Goal: Navigation & Orientation: Find specific page/section

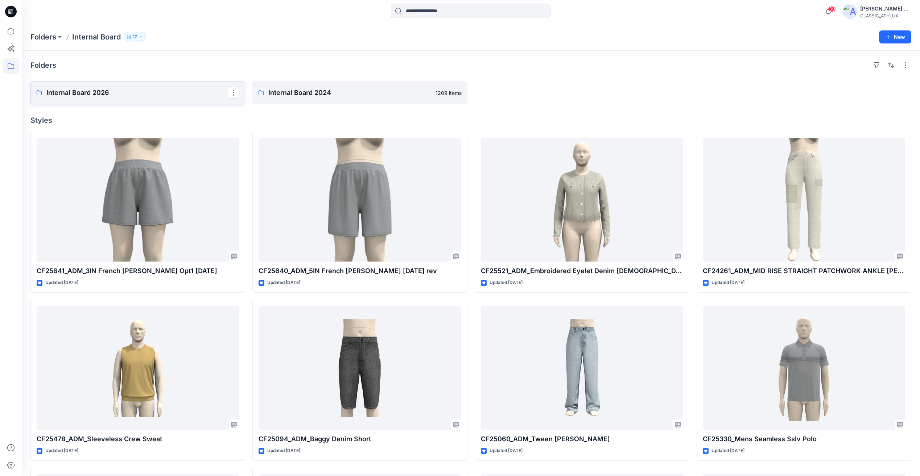
click at [159, 96] on p "Internal Board 2026" at bounding box center [136, 93] width 181 height 10
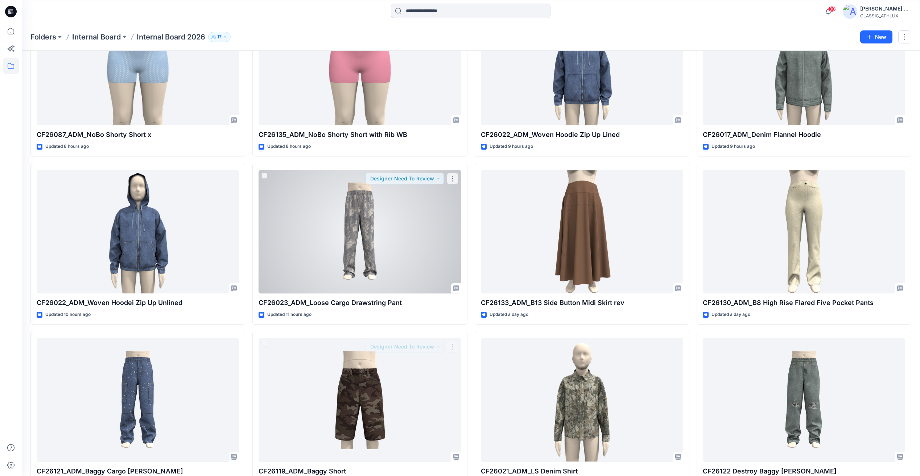
scroll to position [109, 0]
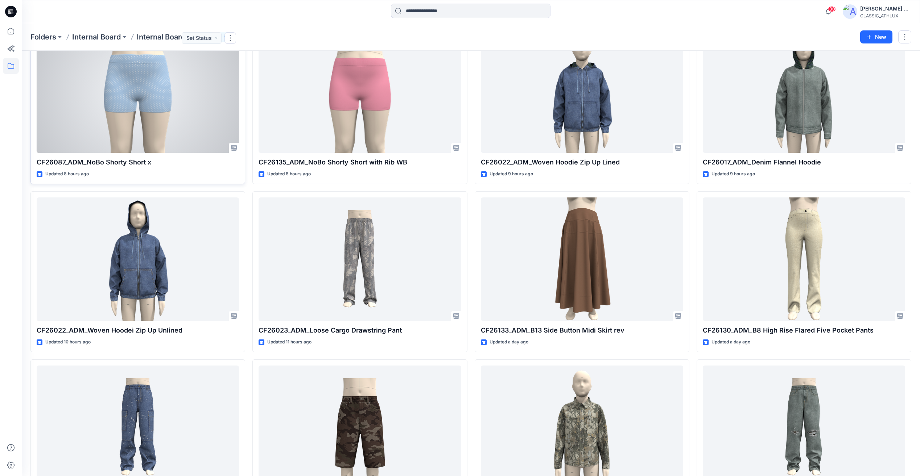
click at [152, 123] on div at bounding box center [138, 91] width 202 height 124
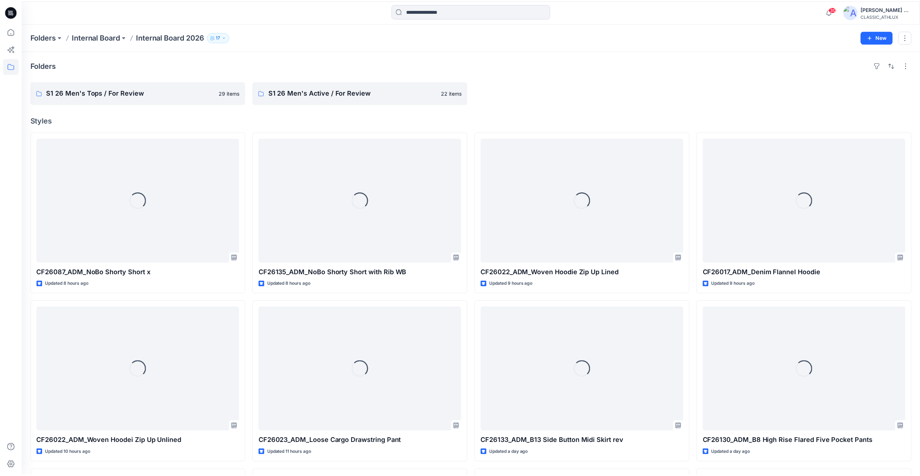
scroll to position [109, 0]
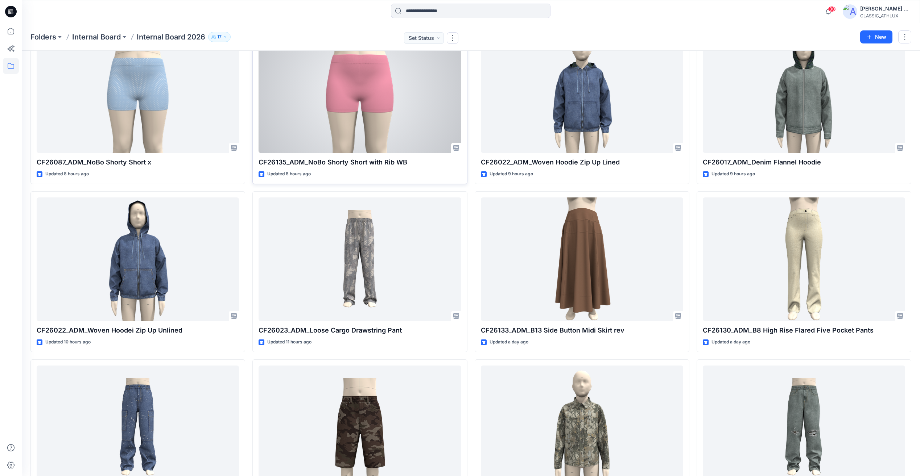
click at [355, 72] on div at bounding box center [359, 91] width 202 height 124
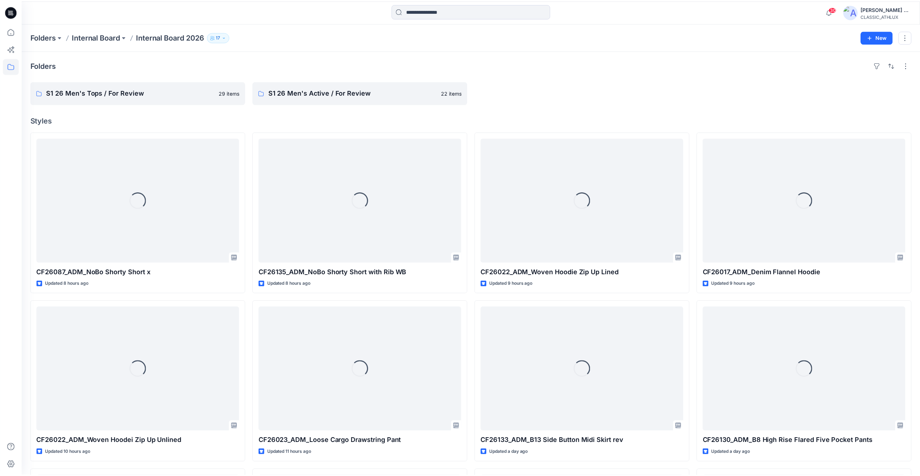
scroll to position [109, 0]
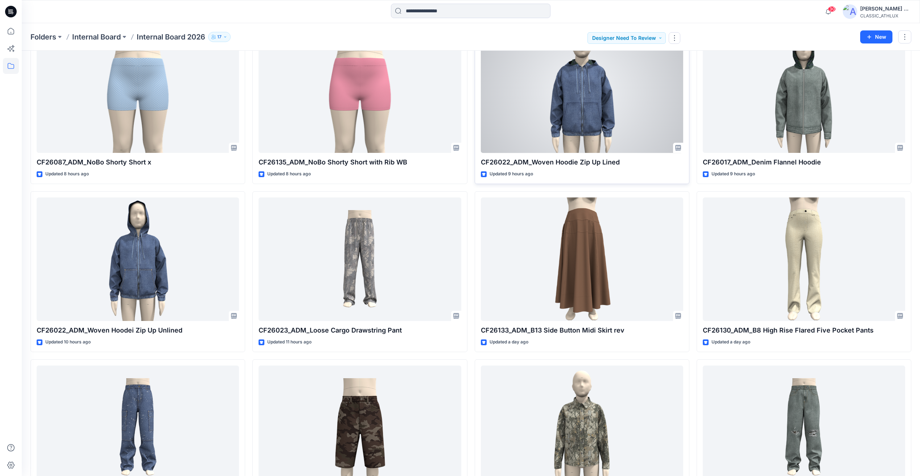
click at [568, 122] on div at bounding box center [582, 91] width 202 height 124
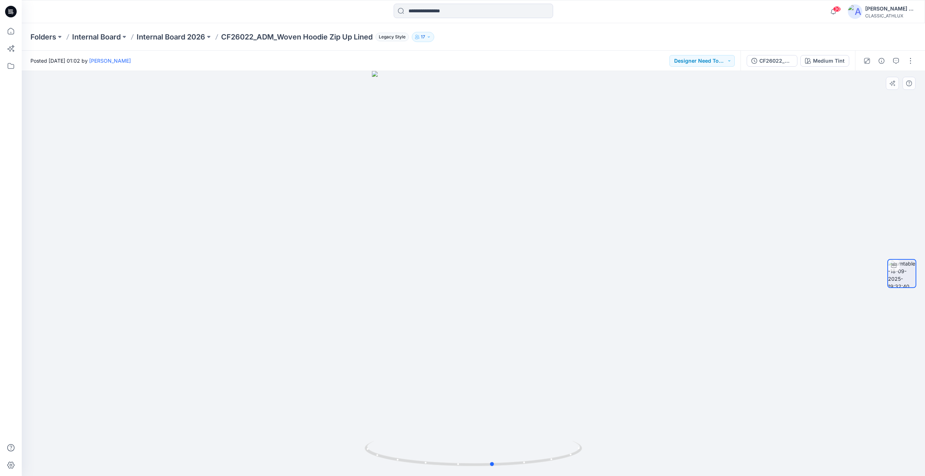
drag, startPoint x: 564, startPoint y: 306, endPoint x: 583, endPoint y: 314, distance: 21.4
click at [583, 314] on div at bounding box center [473, 273] width 903 height 405
click at [777, 61] on div "CF26022_ADM_Woven Hoodie Zip Up Lined" at bounding box center [776, 61] width 33 height 8
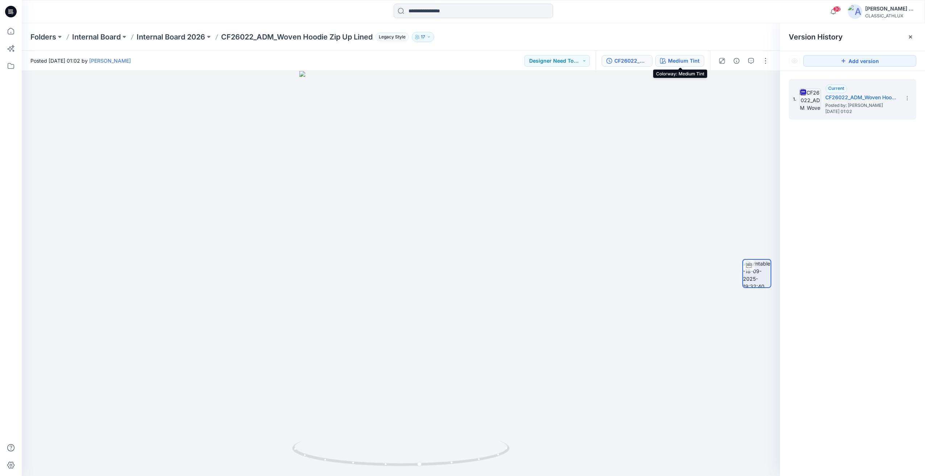
click at [684, 65] on div "Medium Tint" at bounding box center [684, 61] width 32 height 8
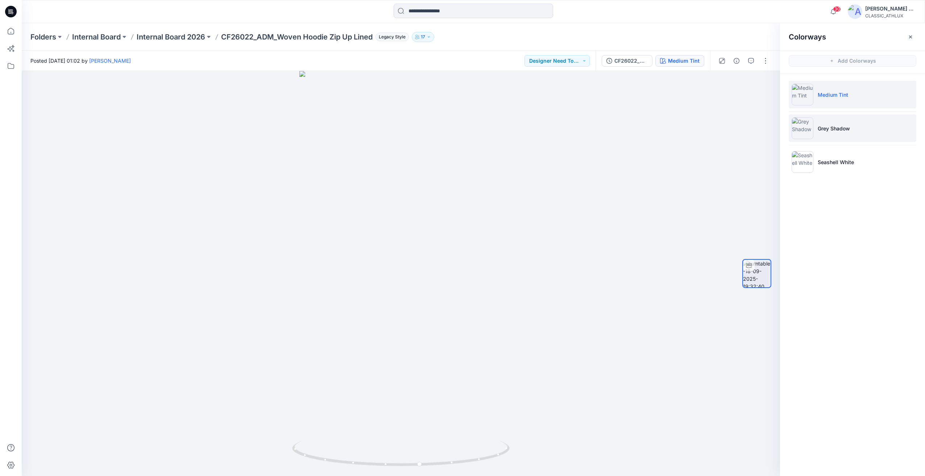
click at [842, 125] on p "Grey Shadow" at bounding box center [834, 129] width 32 height 8
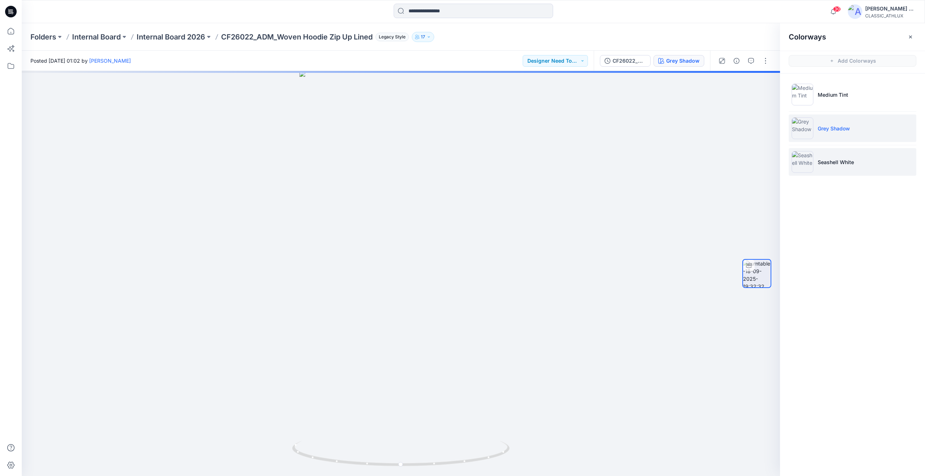
click at [839, 160] on p "Seashell White" at bounding box center [836, 162] width 36 height 8
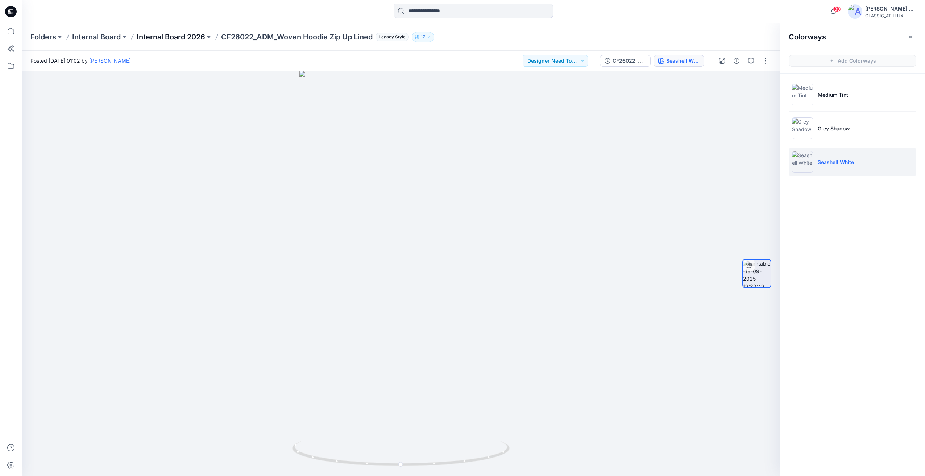
click at [195, 36] on p "Internal Board 2026" at bounding box center [171, 37] width 69 height 10
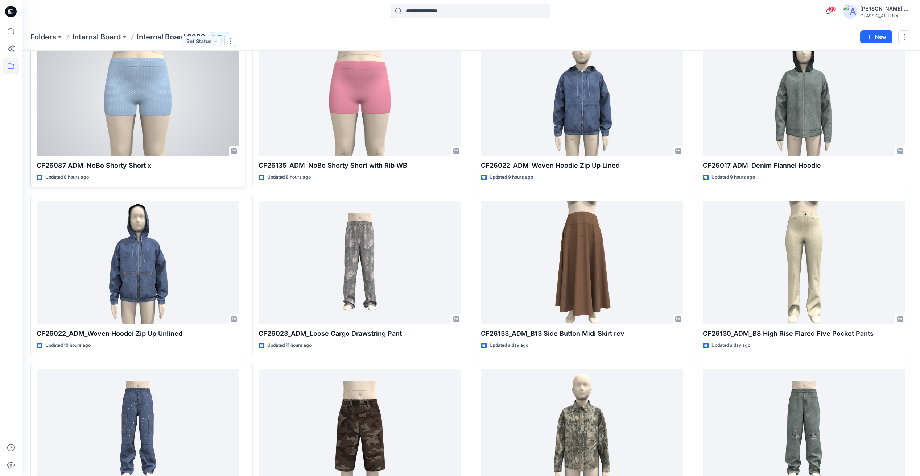
scroll to position [109, 0]
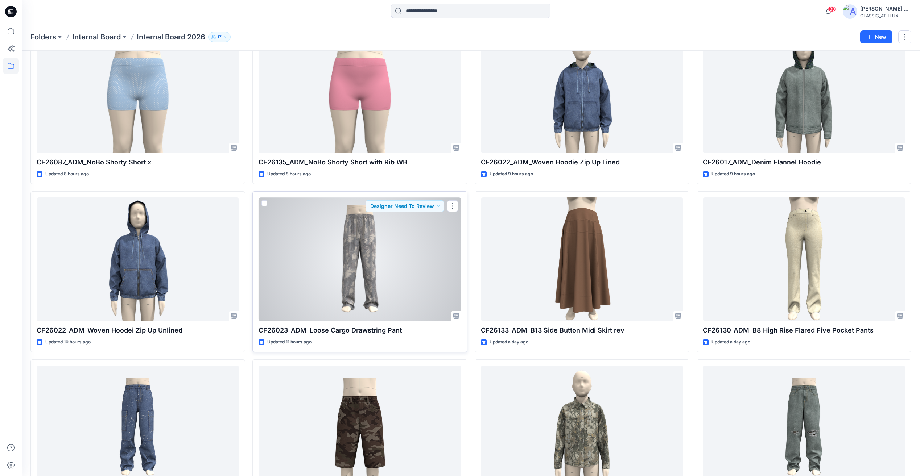
click at [366, 247] on div at bounding box center [359, 260] width 202 height 124
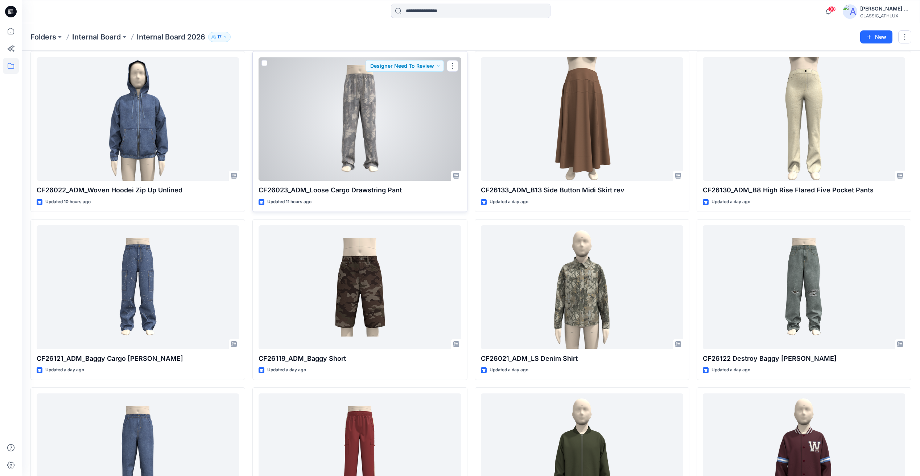
scroll to position [254, 0]
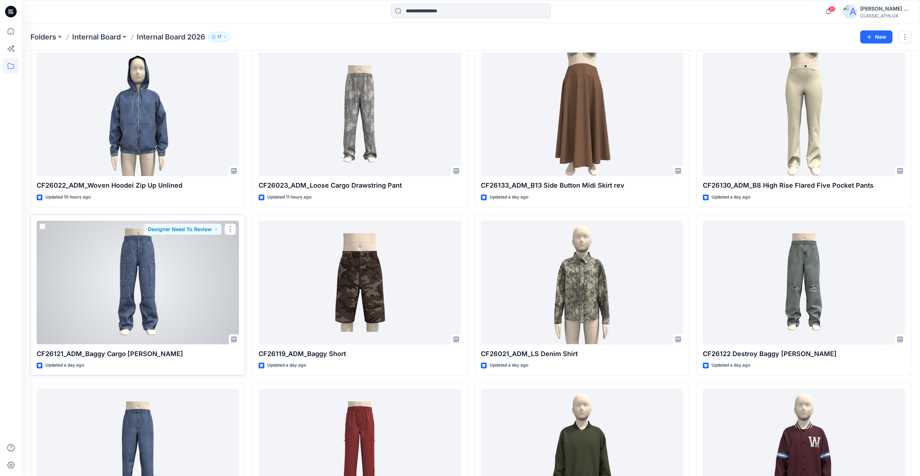
click at [135, 291] on div at bounding box center [138, 283] width 202 height 124
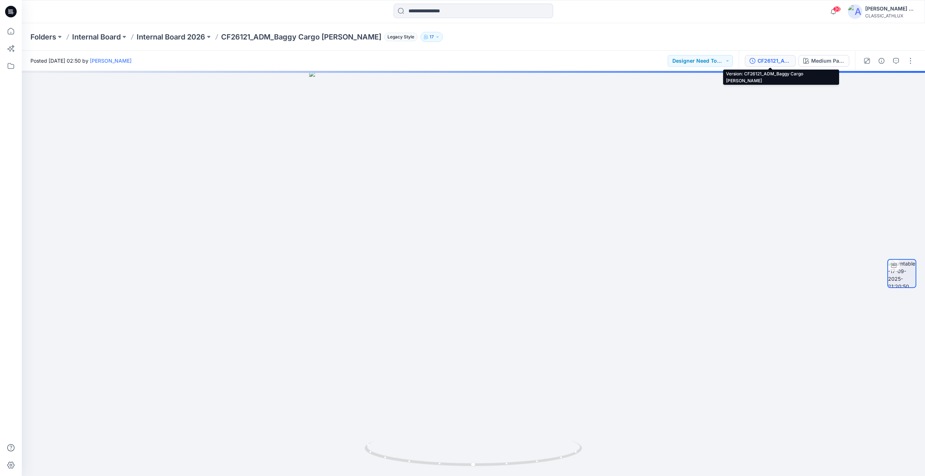
click at [775, 58] on div "CF26121_ADM_Baggy Cargo [PERSON_NAME]" at bounding box center [774, 61] width 33 height 8
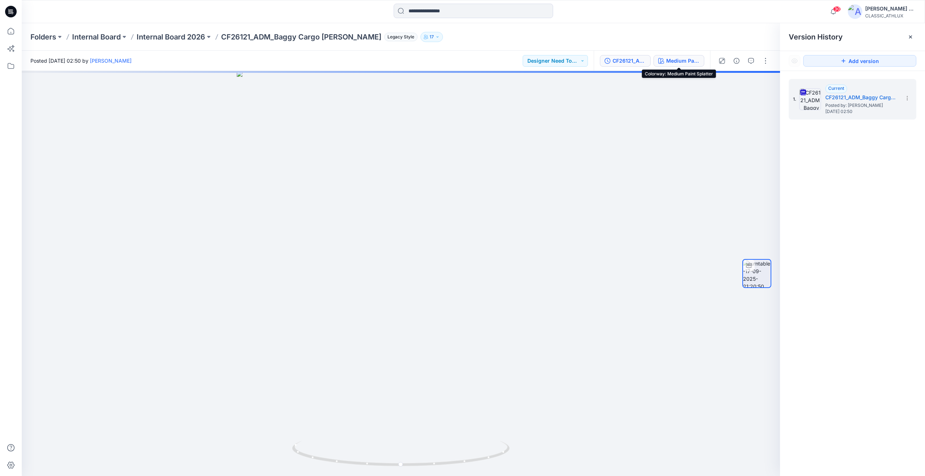
click at [695, 64] on div "Medium Paint Splatter" at bounding box center [682, 61] width 33 height 8
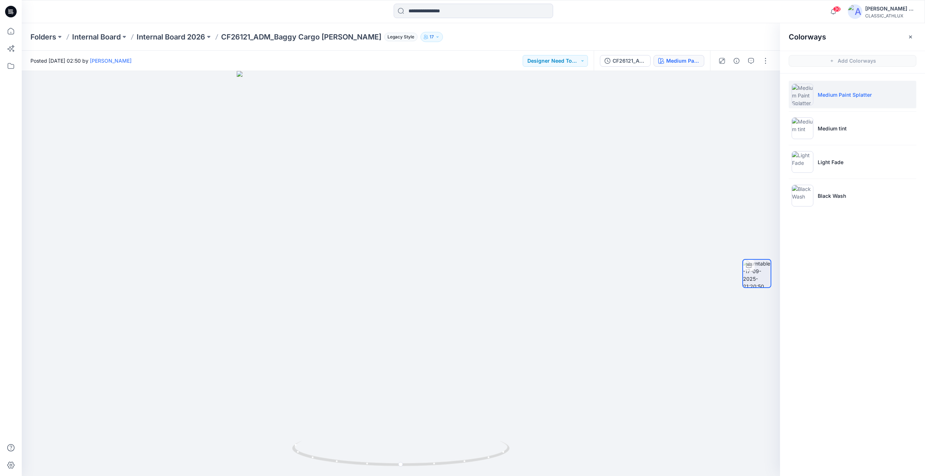
click at [860, 102] on li "Medium Paint Splatter" at bounding box center [853, 95] width 128 height 28
click at [861, 119] on li "Medium tint" at bounding box center [853, 129] width 128 height 28
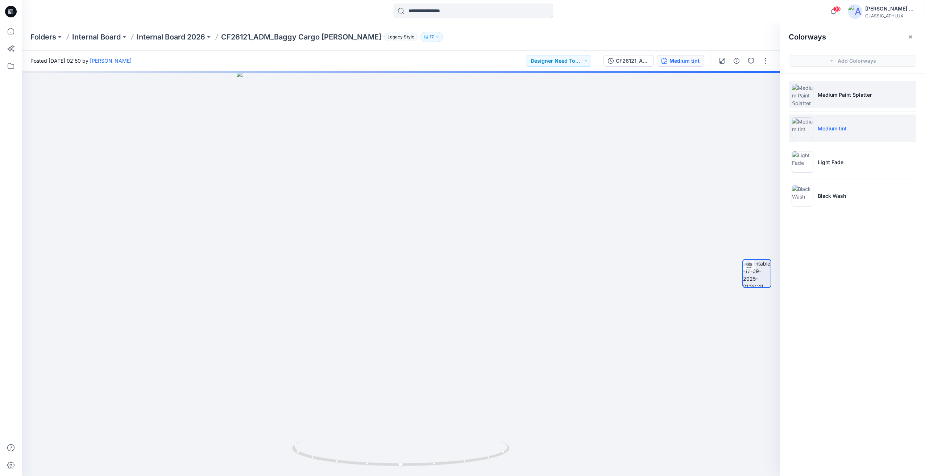
click at [860, 104] on li "Medium Paint Splatter" at bounding box center [853, 95] width 128 height 28
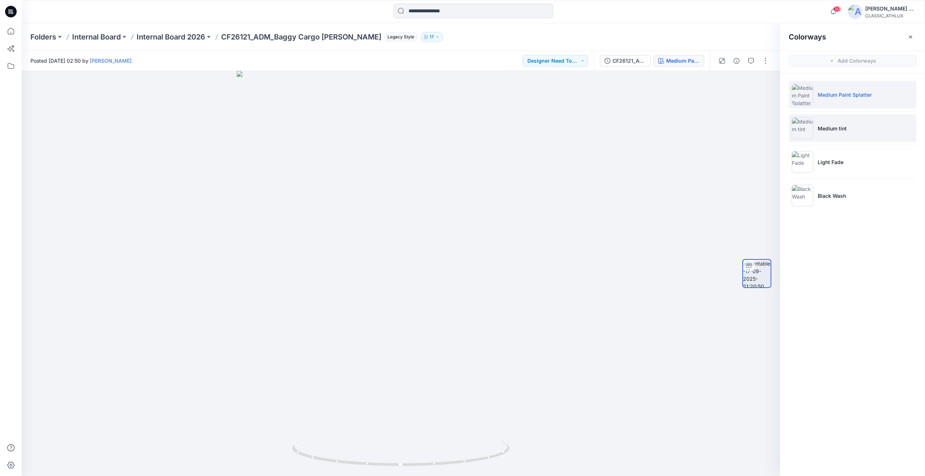
click at [861, 115] on li "Medium tint" at bounding box center [853, 129] width 128 height 28
click at [853, 103] on li "Medium Paint Splatter" at bounding box center [853, 95] width 128 height 28
click at [851, 107] on li "Medium Paint Splatter" at bounding box center [853, 95] width 128 height 28
click at [851, 120] on li "Medium tint" at bounding box center [853, 129] width 128 height 28
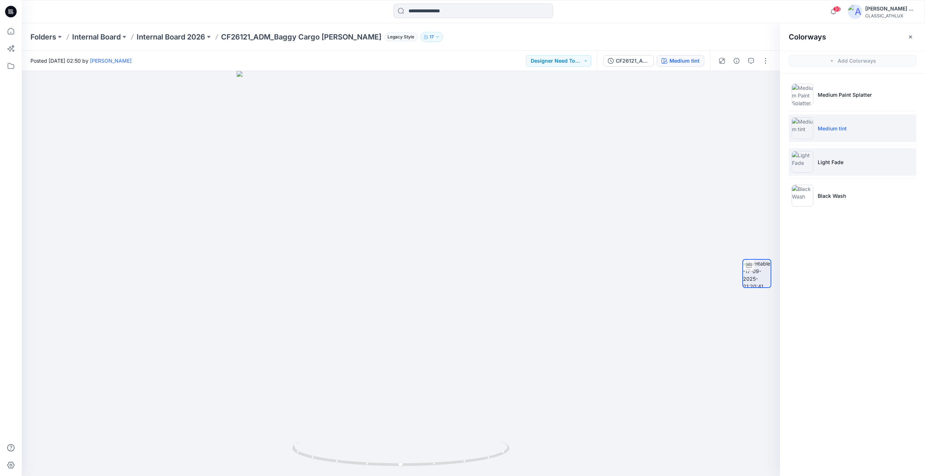
click at [844, 159] on li "Light Fade" at bounding box center [853, 162] width 128 height 28
click at [850, 193] on li "Black Wash" at bounding box center [853, 196] width 128 height 28
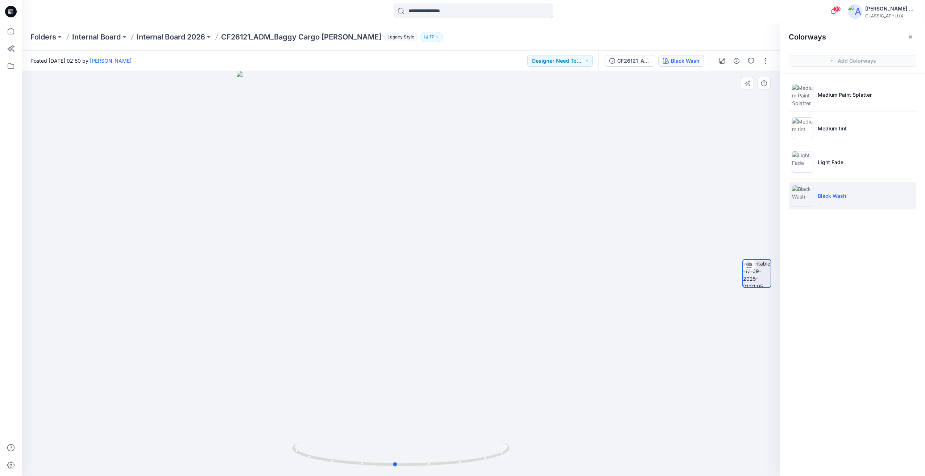
drag, startPoint x: 559, startPoint y: 248, endPoint x: 553, endPoint y: 252, distance: 6.8
click at [553, 252] on div at bounding box center [401, 273] width 758 height 405
click at [184, 44] on div "Folders Internal Board Internal Board 2026 CF26121_ADM_Baggy Cargo [PERSON_NAME…" at bounding box center [473, 37] width 903 height 28
click at [183, 40] on p "Internal Board 2026" at bounding box center [171, 37] width 69 height 10
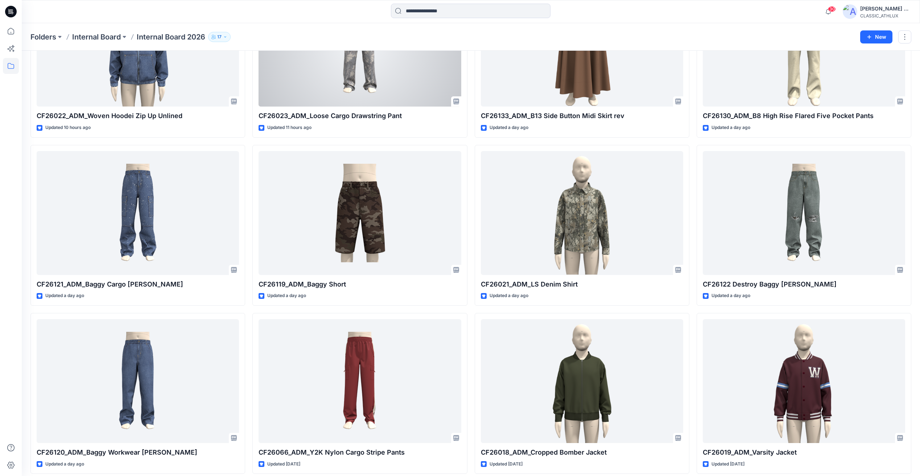
scroll to position [326, 0]
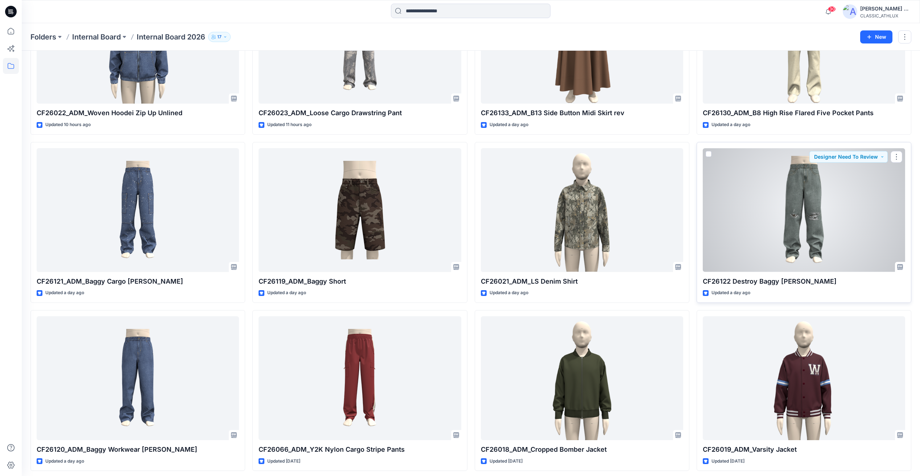
click at [747, 182] on div at bounding box center [804, 210] width 202 height 124
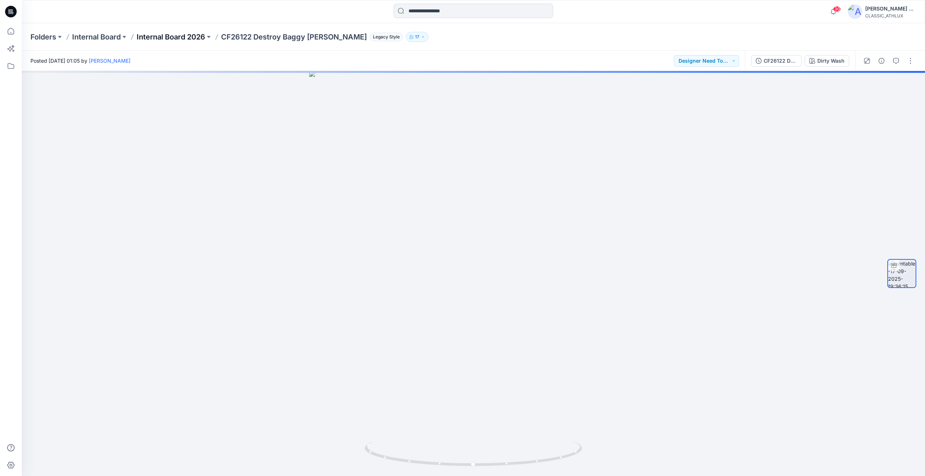
click at [190, 38] on p "Internal Board 2026" at bounding box center [171, 37] width 69 height 10
